Goal: Information Seeking & Learning: Find contact information

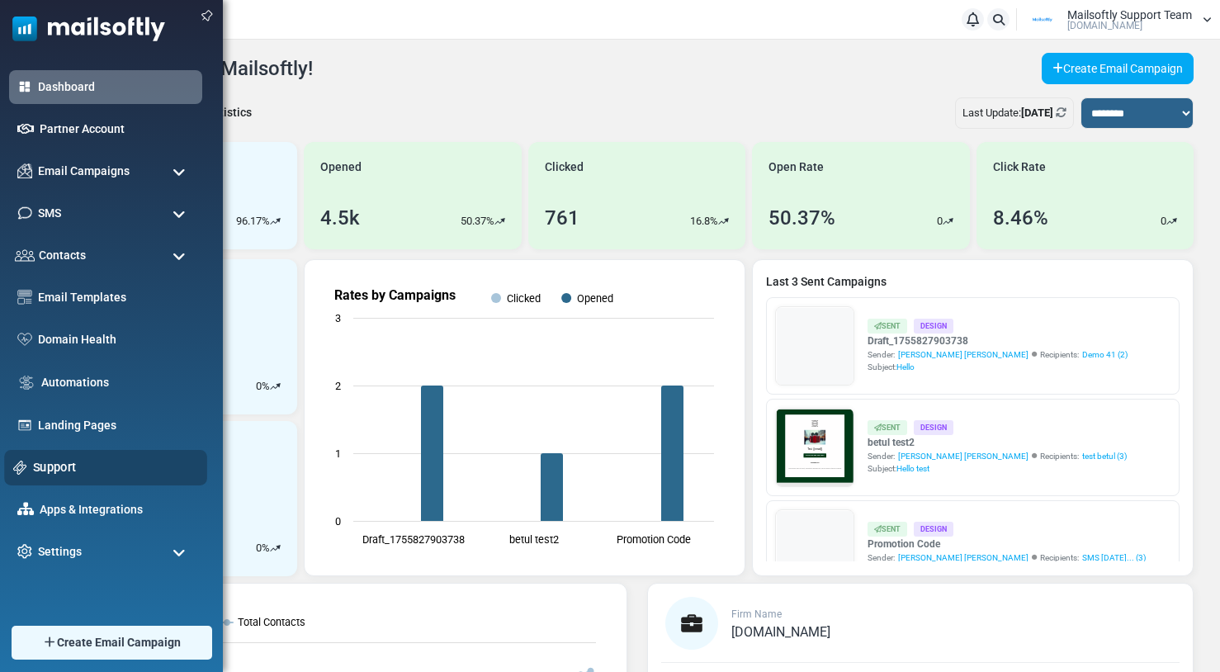
click at [43, 461] on link "Support" at bounding box center [115, 467] width 165 height 18
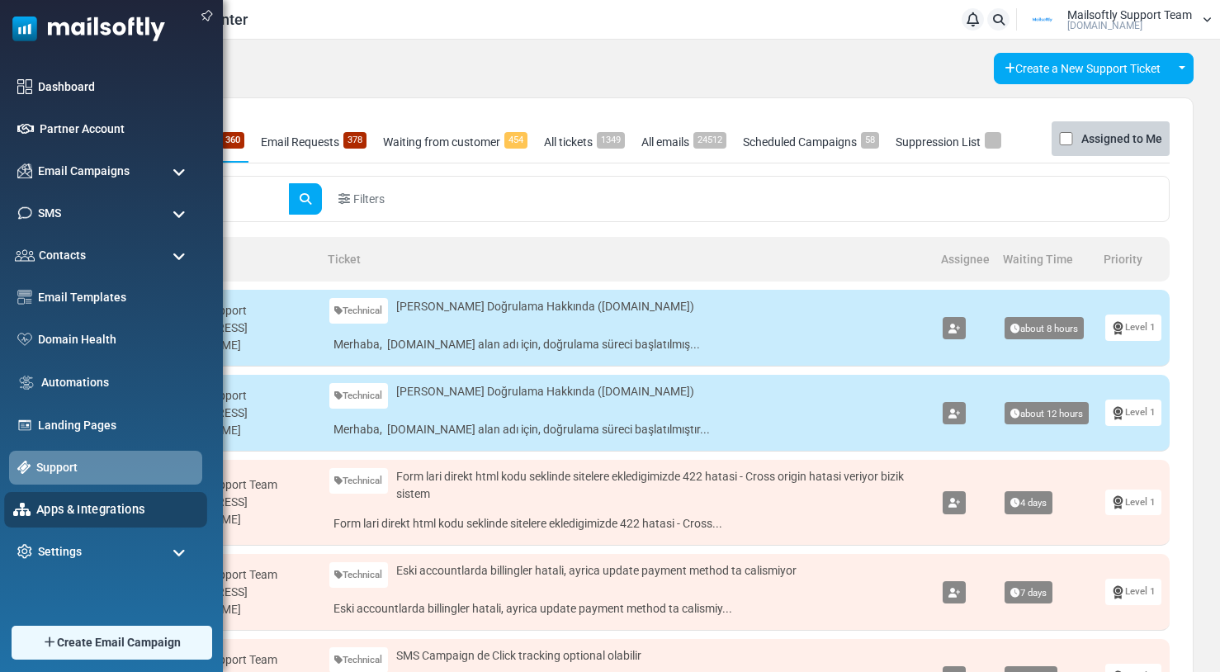
click at [71, 494] on div "Apps & Integrations" at bounding box center [105, 510] width 203 height 36
click at [61, 504] on link "Apps & Integrations" at bounding box center [117, 509] width 162 height 18
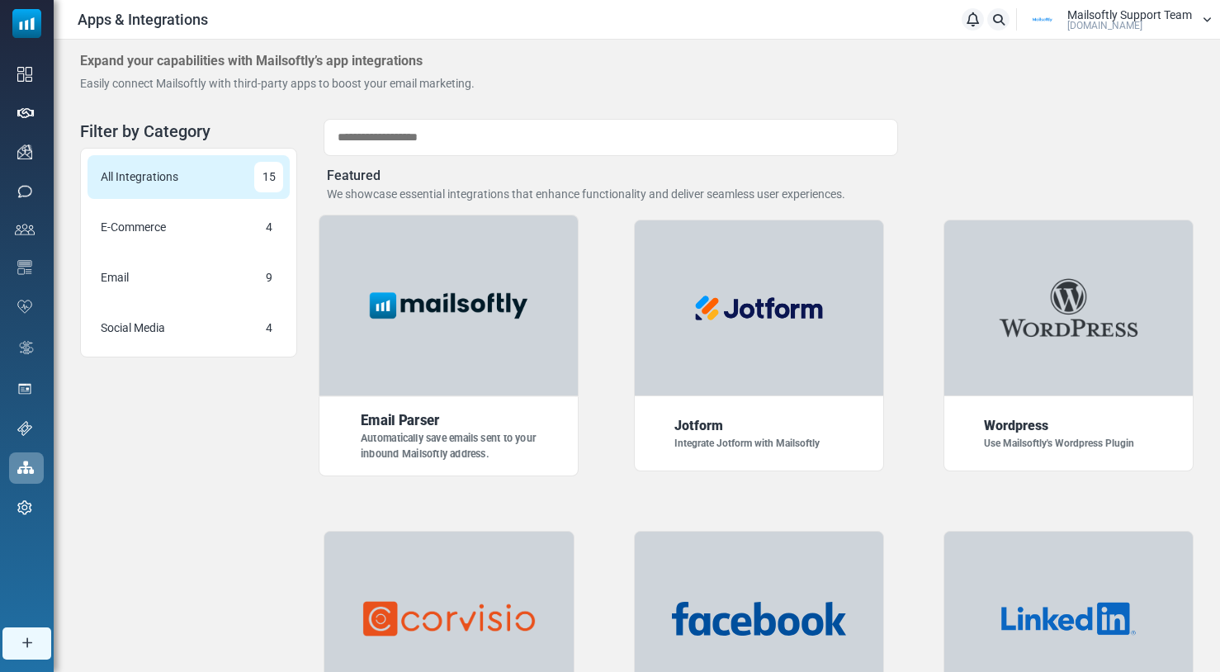
click at [415, 296] on img at bounding box center [448, 305] width 181 height 45
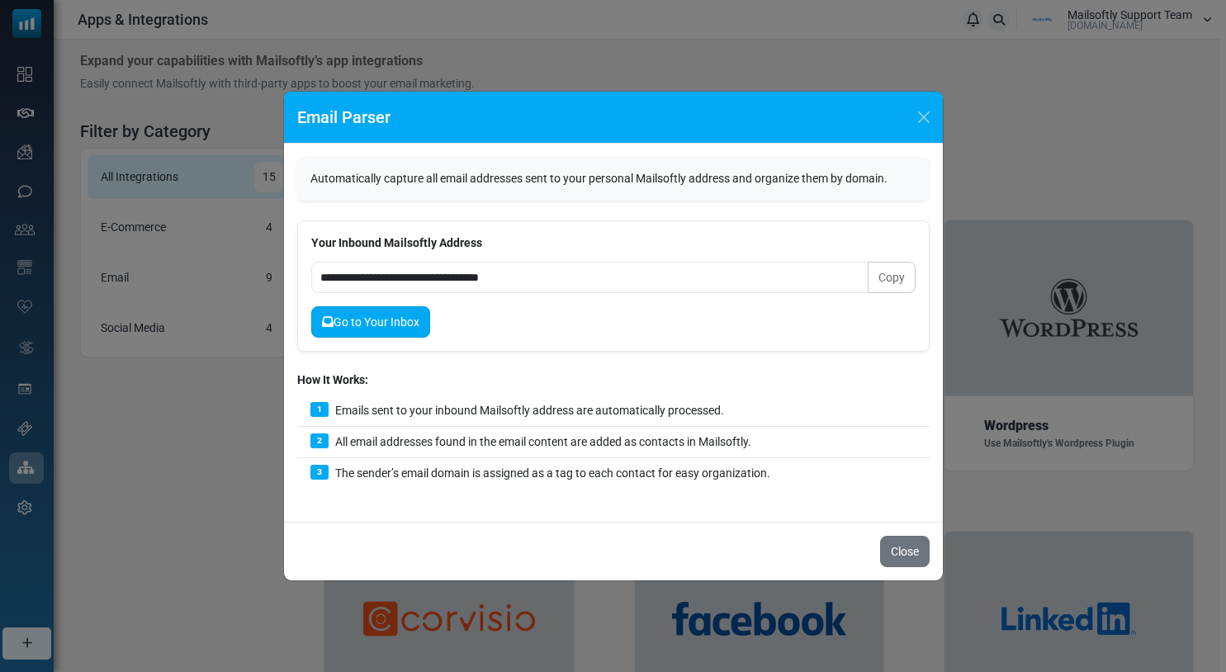
click at [366, 332] on link "Go to Your Inbox" at bounding box center [370, 321] width 119 height 31
drag, startPoint x: 926, startPoint y: 120, endPoint x: 912, endPoint y: 124, distance: 13.8
click at [926, 120] on button "Close" at bounding box center [924, 117] width 25 height 25
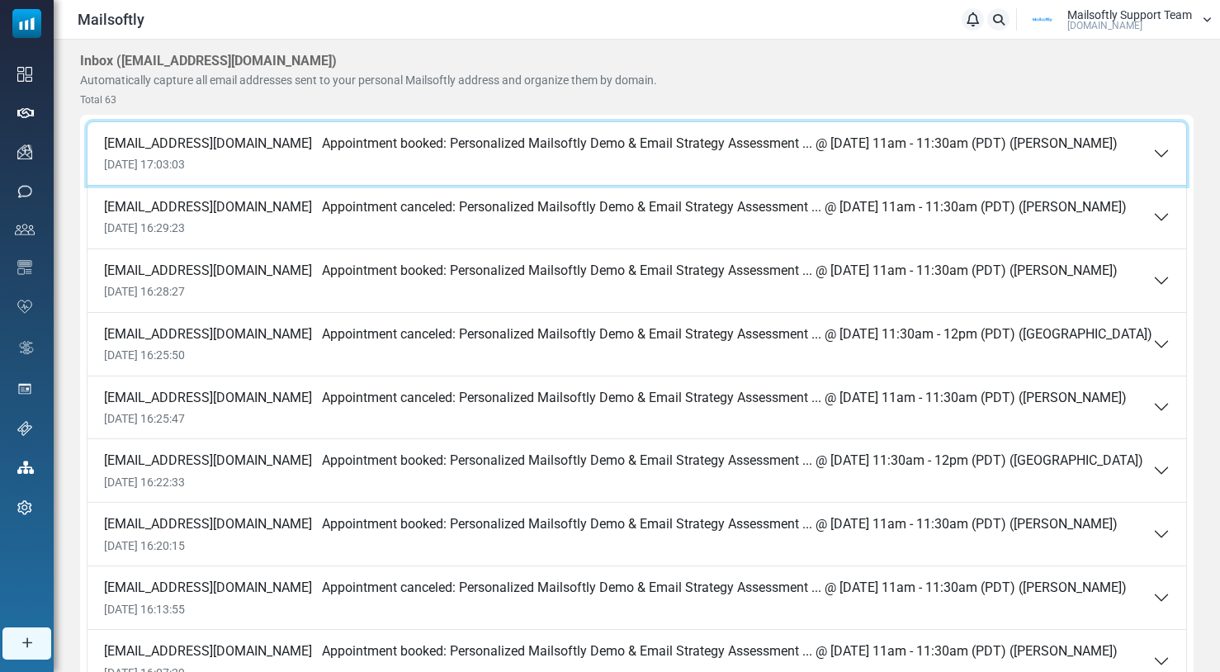
click at [415, 165] on span "20 Sep 2025 17:03:03" at bounding box center [611, 165] width 1014 height 14
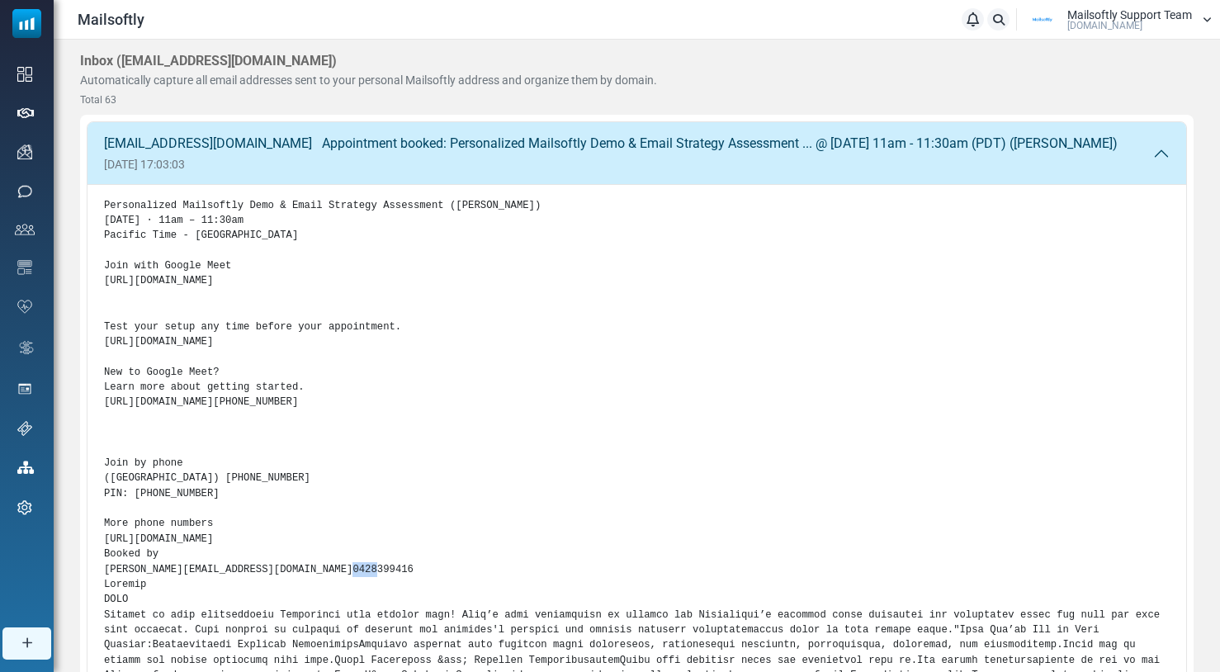
drag, startPoint x: 328, startPoint y: 583, endPoint x: 123, endPoint y: 595, distance: 205.1
click at [124, 599] on pre "Personalized Mailsoftly Demo & Email Strategy Assessment (Beverly Zeimet) Tuesd…" at bounding box center [637, 539] width 1066 height 683
drag, startPoint x: 119, startPoint y: 594, endPoint x: 105, endPoint y: 591, distance: 14.4
click at [107, 592] on pre "Personalized Mailsoftly Demo & Email Strategy Assessment (Beverly Zeimet) Tuesd…" at bounding box center [637, 539] width 1066 height 683
click at [101, 589] on div "Personalized Mailsoftly Demo & Email Strategy Assessment (Beverly Zeimet) Tuesd…" at bounding box center [637, 546] width 1099 height 722
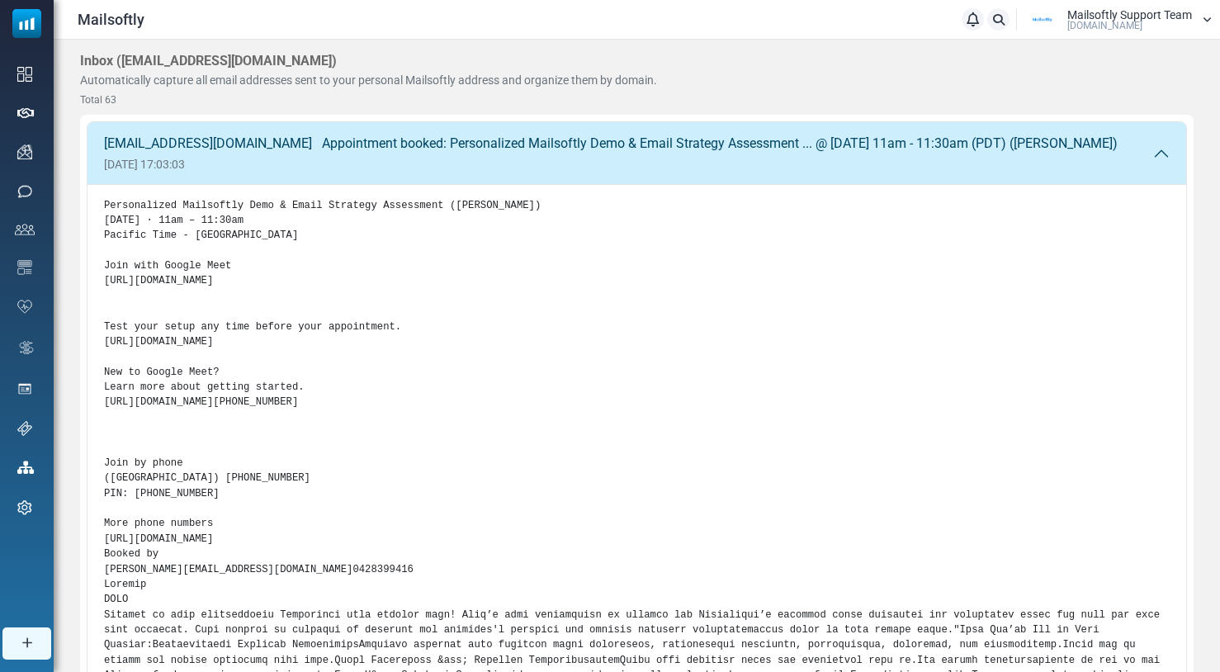
click at [101, 580] on div "Personalized Mailsoftly Demo & Email Strategy Assessment (Beverly Zeimet) Tuesd…" at bounding box center [637, 546] width 1099 height 722
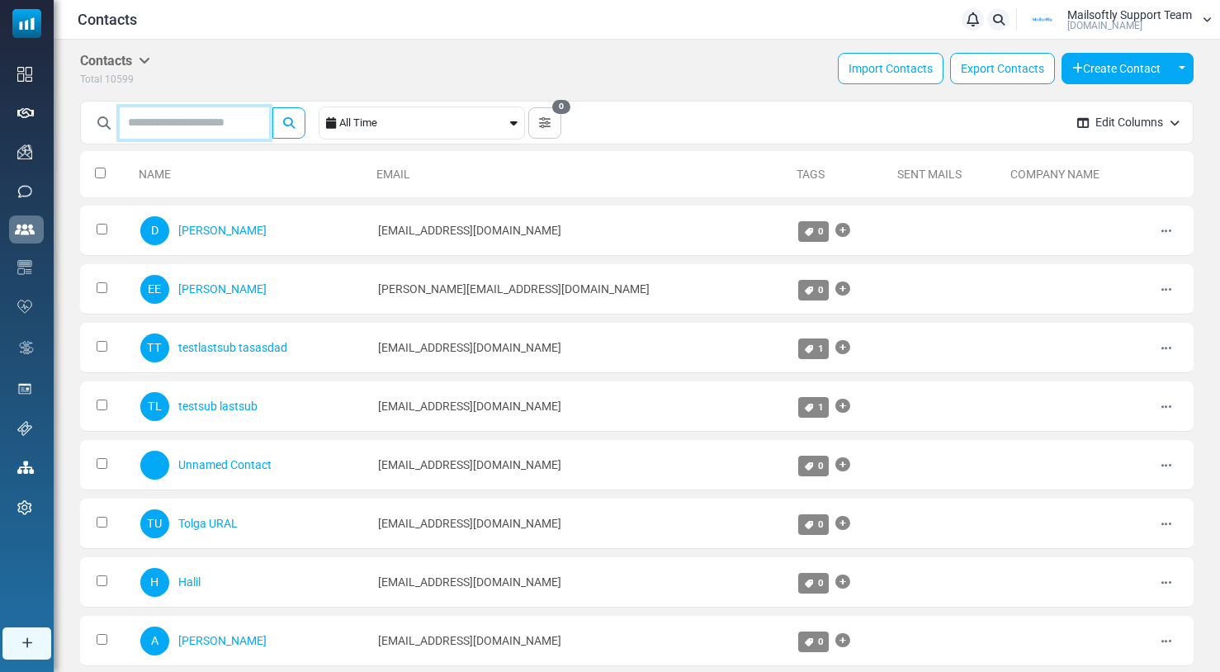
click at [164, 119] on input "text" at bounding box center [194, 122] width 149 height 31
type input "**"
click at [272, 107] on button "submit" at bounding box center [288, 122] width 33 height 31
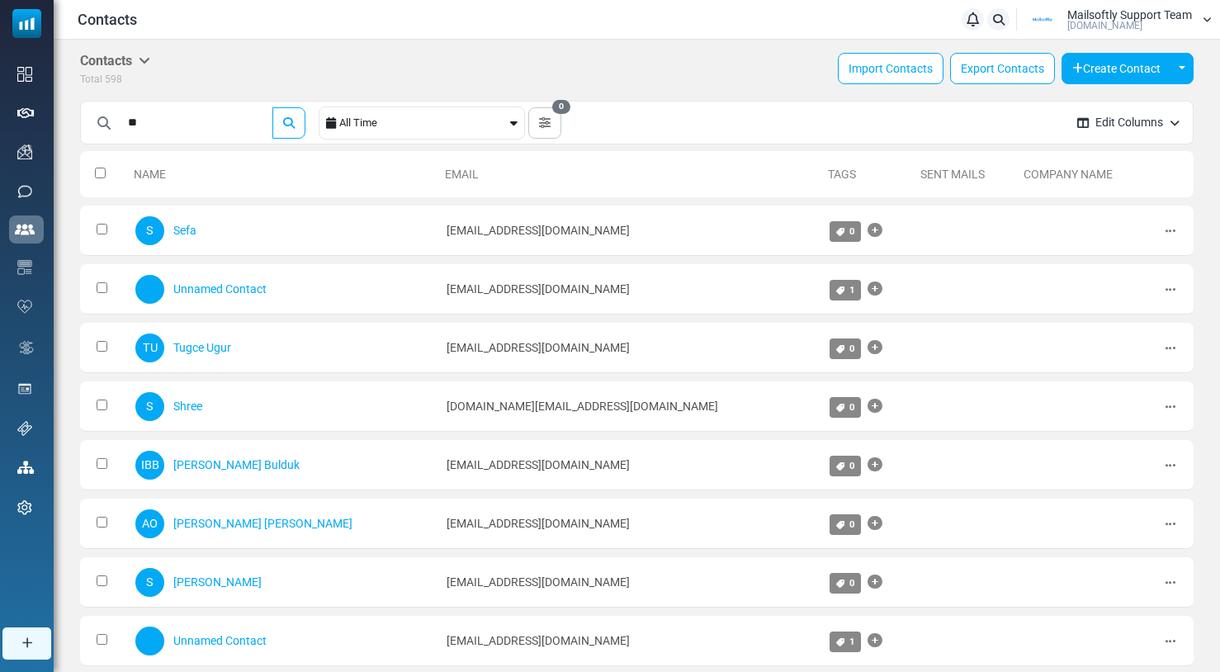
click at [465, 73] on div "Contacts Contacts Subscribers Archived Total 598 Import Contacts Export Contact…" at bounding box center [637, 70] width 1114 height 35
click at [546, 71] on div "Contacts Contacts Subscribers Archived Total 598 Import Contacts Export Contact…" at bounding box center [637, 70] width 1114 height 35
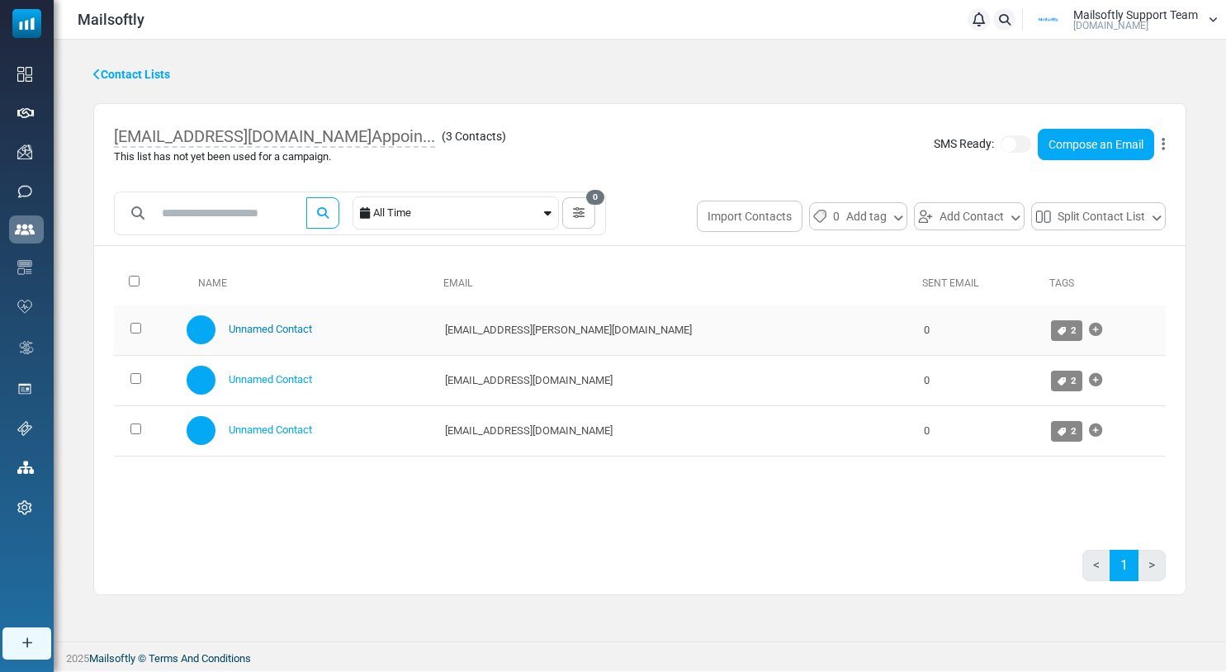
click at [286, 331] on link "Unnamed Contact" at bounding box center [270, 329] width 83 height 12
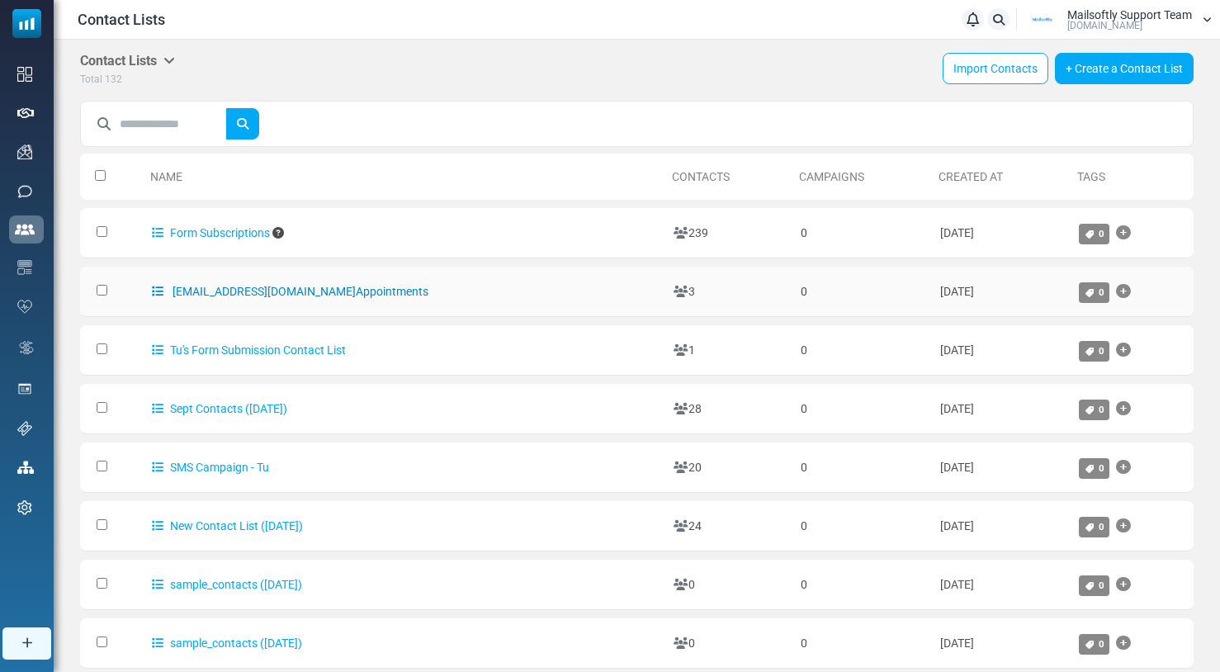
click at [274, 292] on link "[EMAIL_ADDRESS][DOMAIN_NAME] Appointments" at bounding box center [290, 291] width 277 height 13
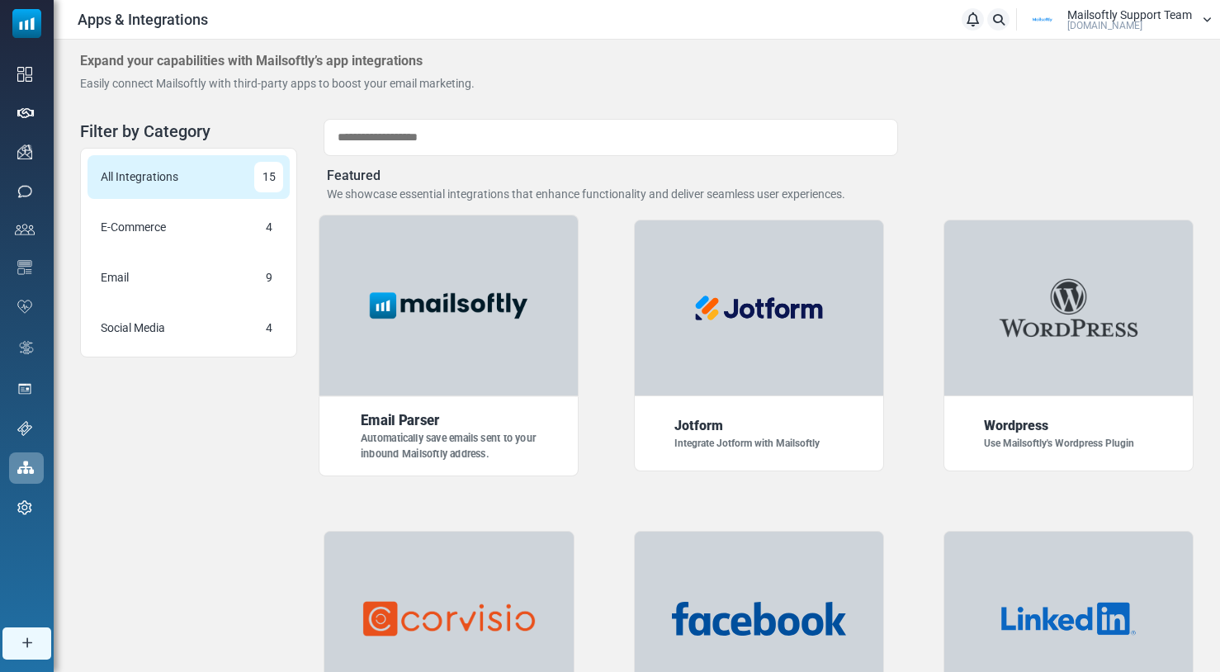
click at [420, 321] on img at bounding box center [448, 305] width 181 height 45
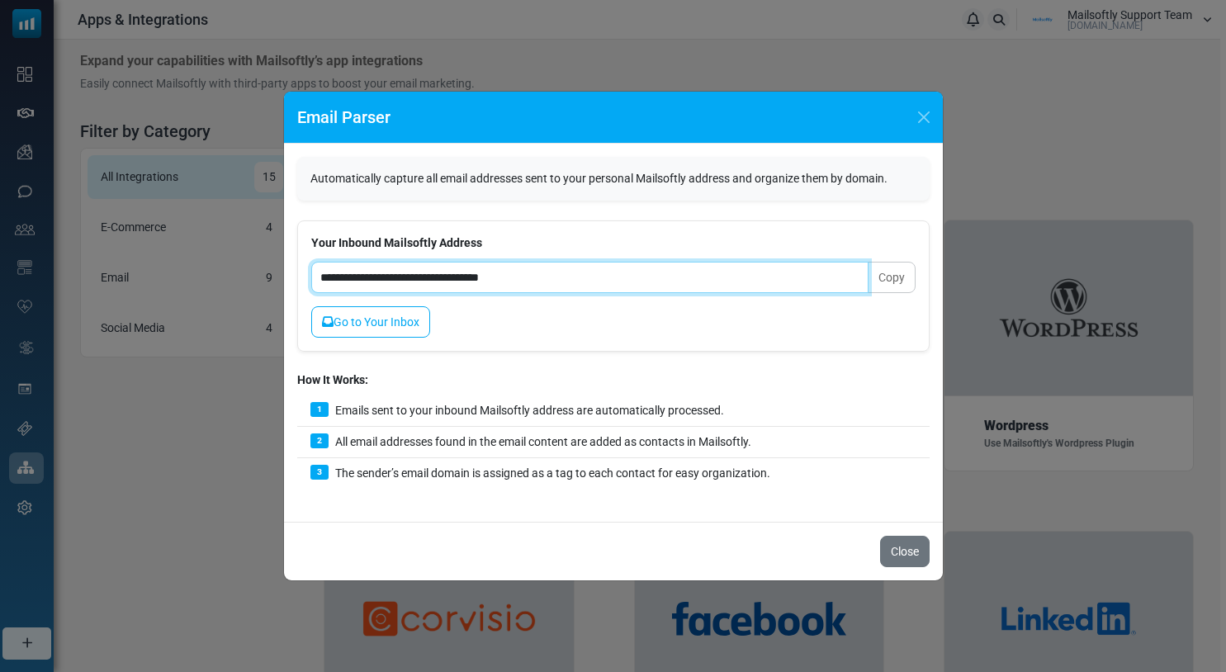
drag, startPoint x: 563, startPoint y: 278, endPoint x: 298, endPoint y: 277, distance: 265.0
click at [298, 277] on div "**********" at bounding box center [613, 285] width 632 height 131
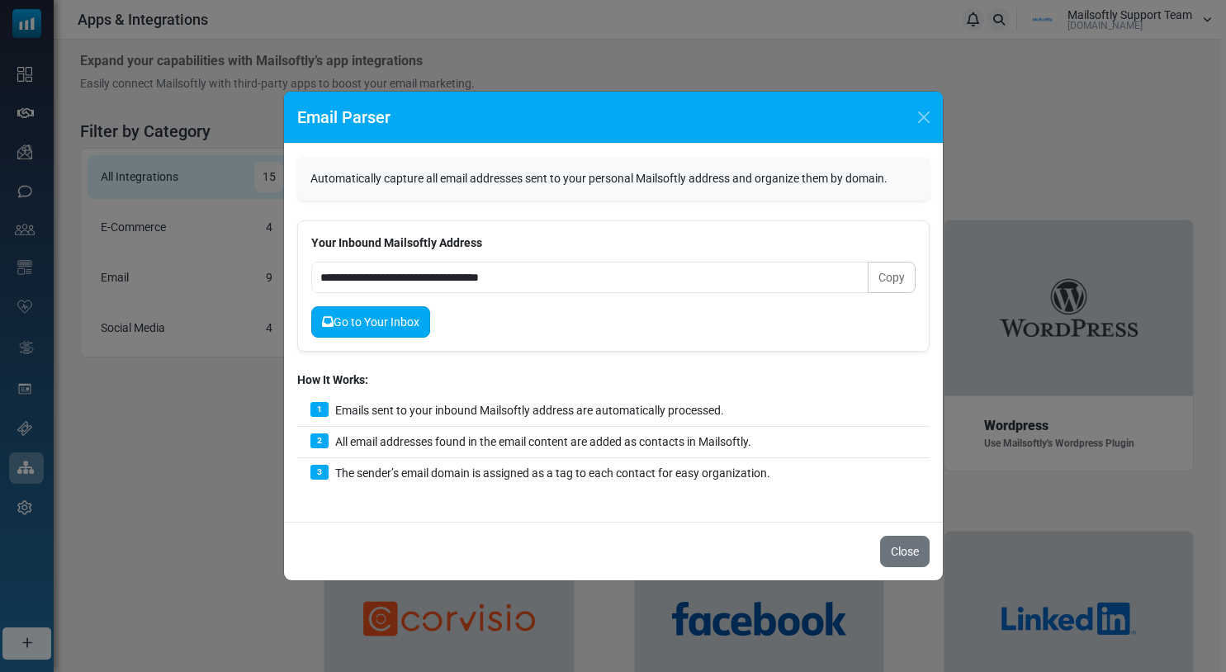
click at [365, 322] on link "Go to Your Inbox" at bounding box center [370, 321] width 119 height 31
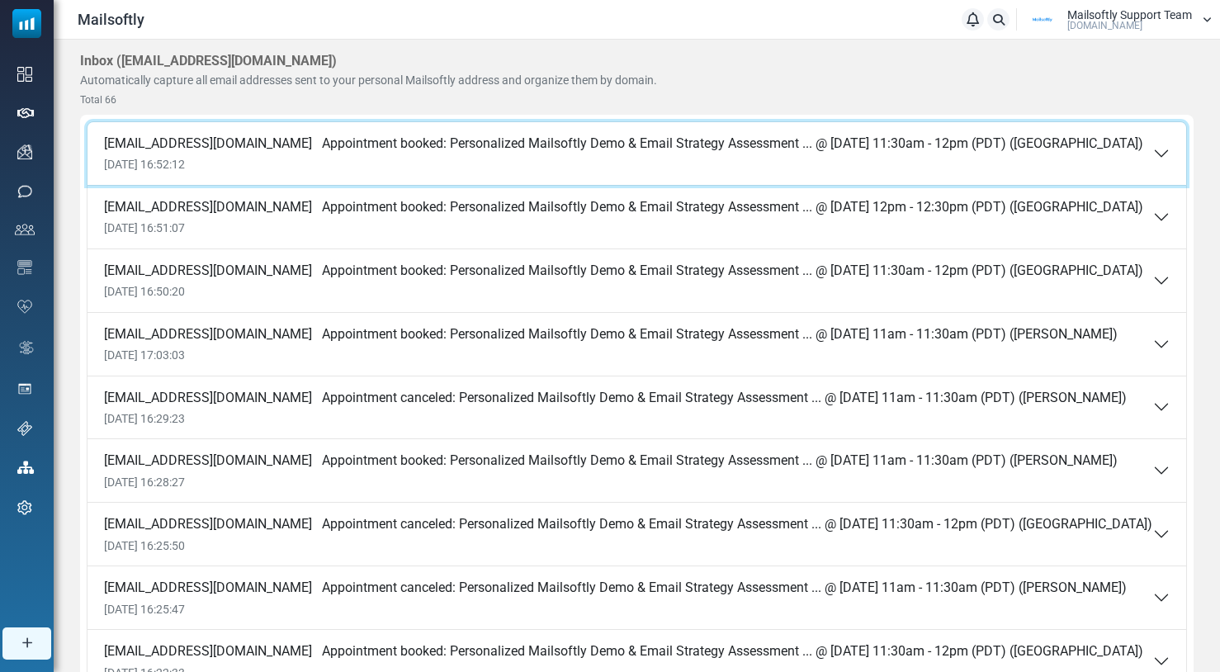
click at [433, 155] on div "[EMAIL_ADDRESS][DOMAIN_NAME] Appointment booked: Personalized Mailsoftly Demo &…" at bounding box center [623, 153] width 1039 height 36
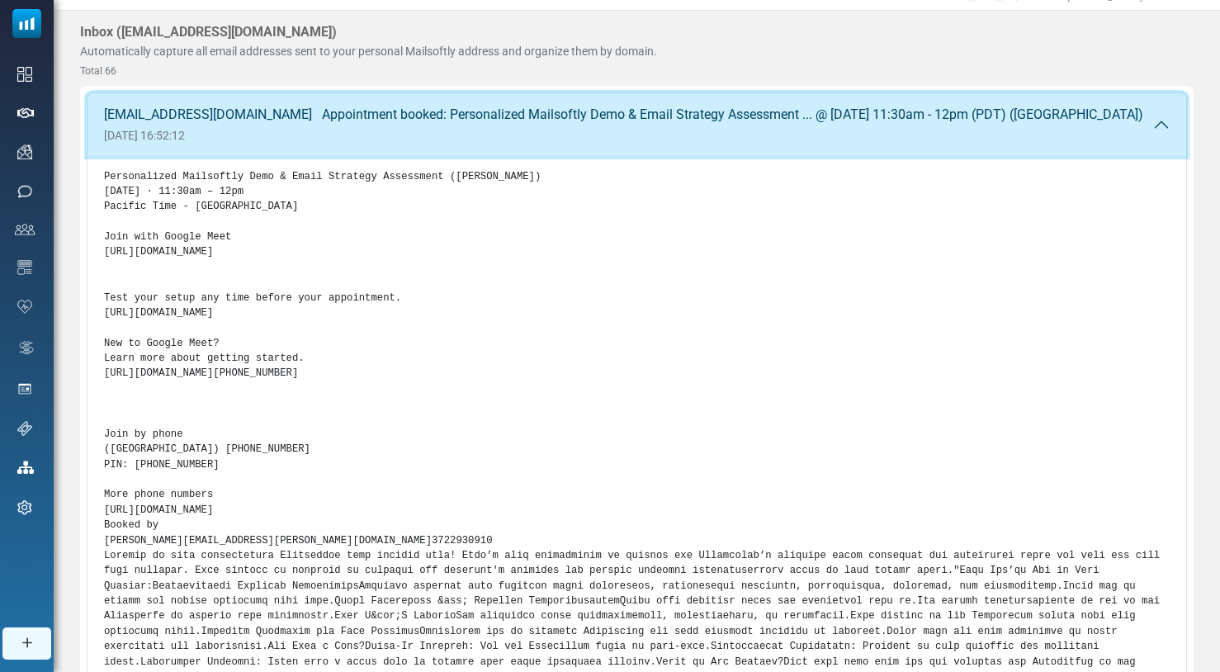
scroll to position [31, 0]
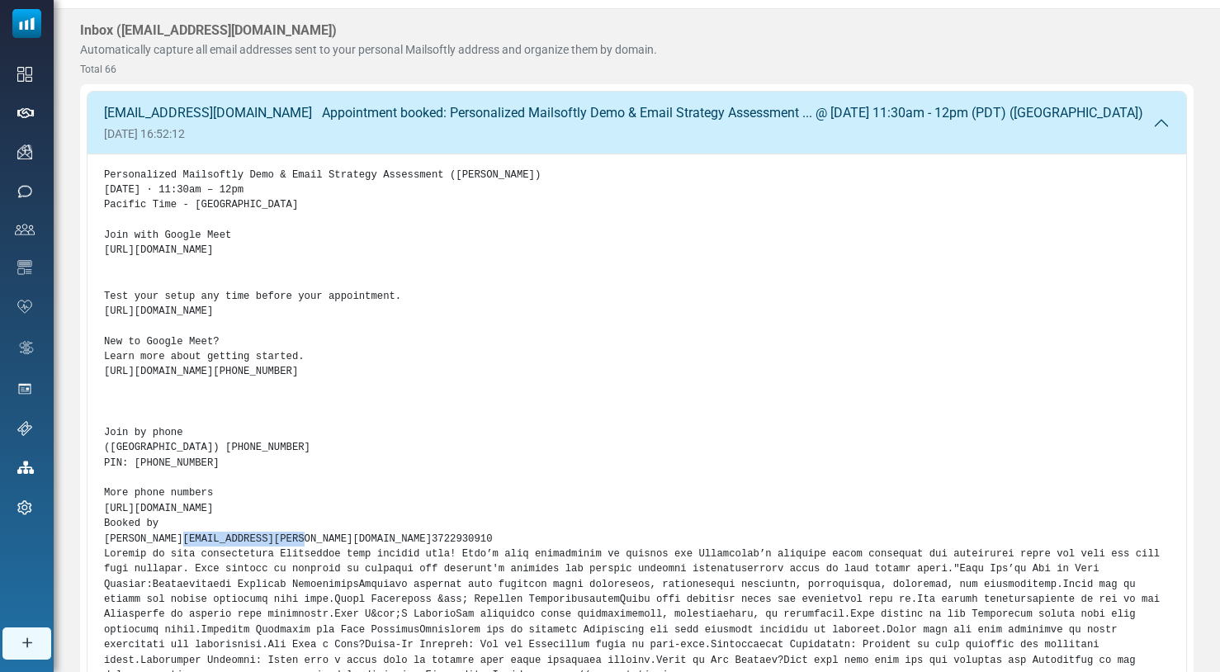
drag, startPoint x: 228, startPoint y: 547, endPoint x: 97, endPoint y: 556, distance: 131.6
click at [97, 556] on div "Personalized Mailsoftly Demo & Email Strategy Assessment ([PERSON_NAME]) [DATE]…" at bounding box center [637, 500] width 1099 height 692
